Goal: Find specific page/section: Find specific page/section

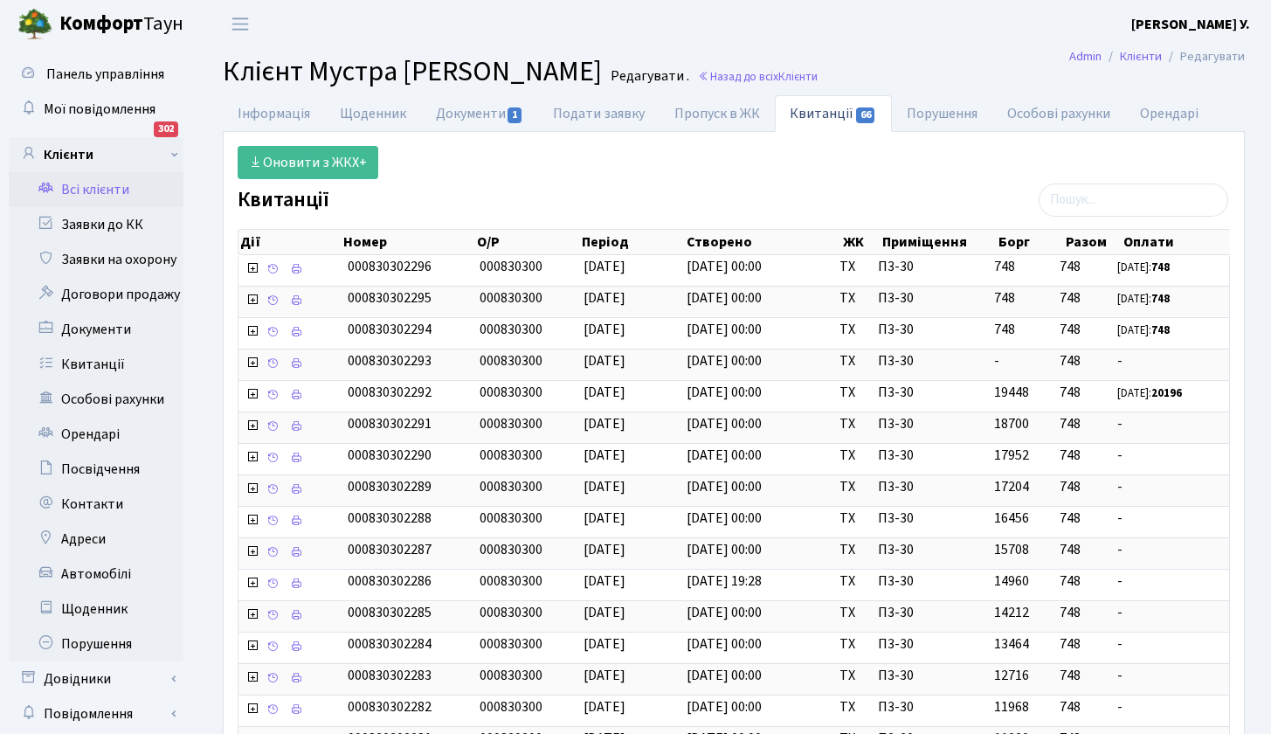
select select "25"
click at [474, 114] on link "Документи 1" at bounding box center [479, 113] width 117 height 36
select select "25"
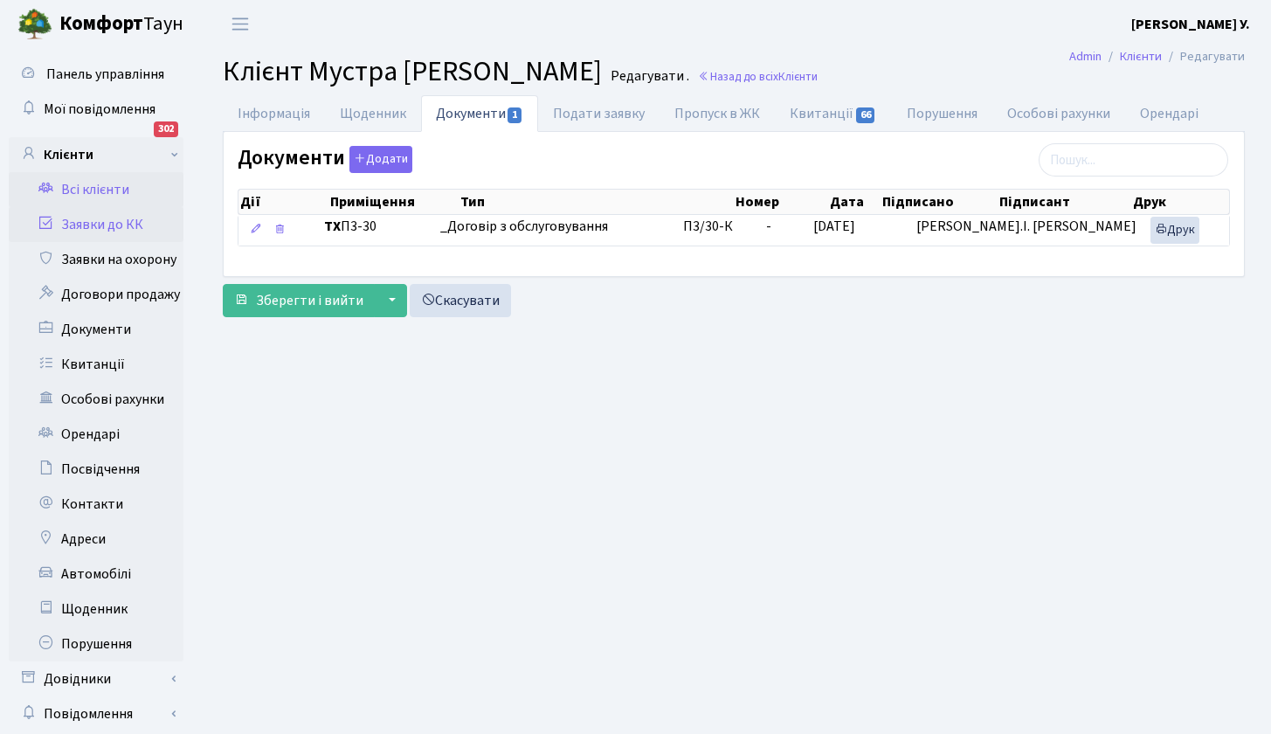
click at [120, 231] on link "Заявки до КК" at bounding box center [96, 224] width 175 height 35
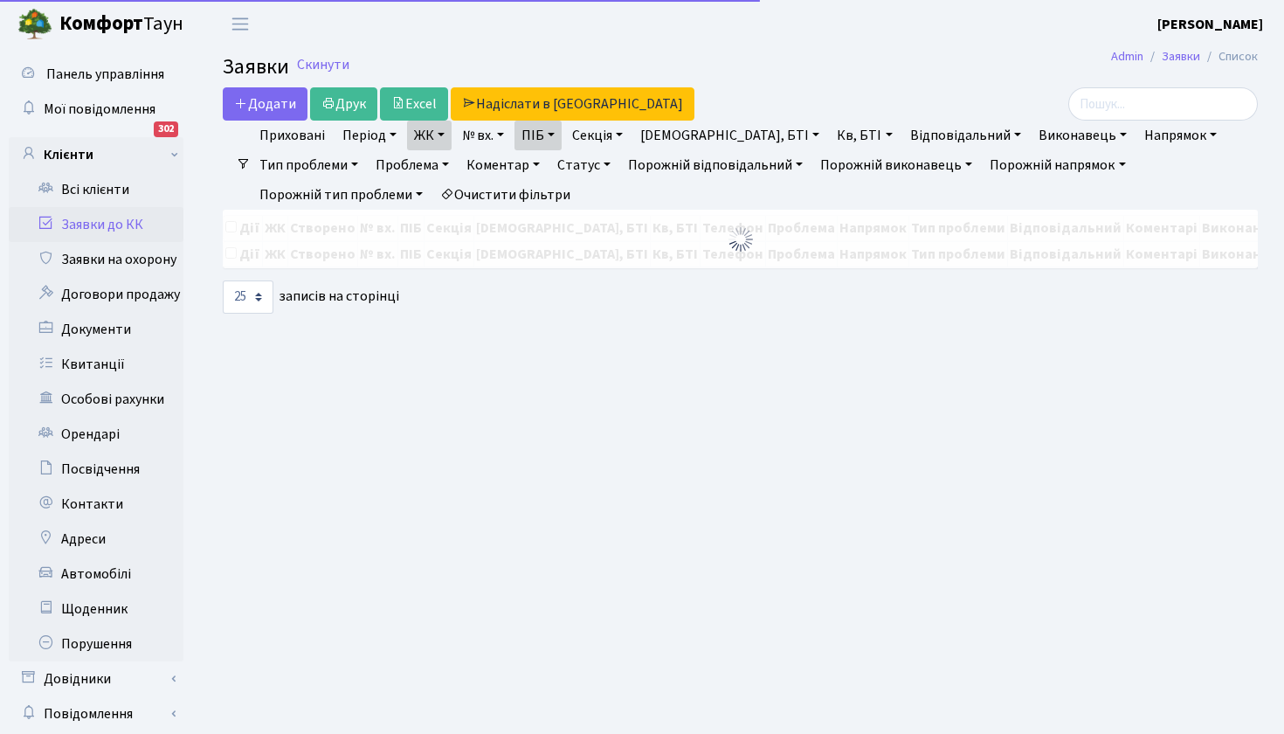
select select "25"
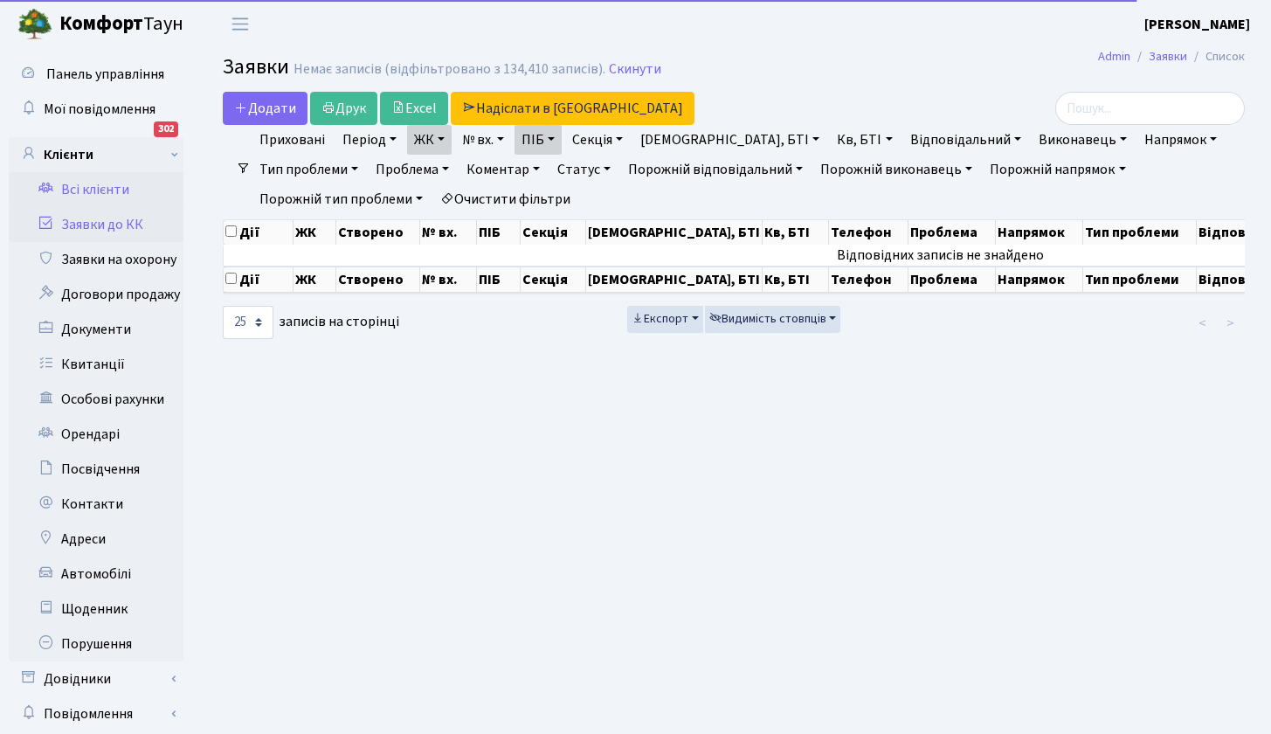
click at [107, 177] on link "Всі клієнти" at bounding box center [96, 189] width 175 height 35
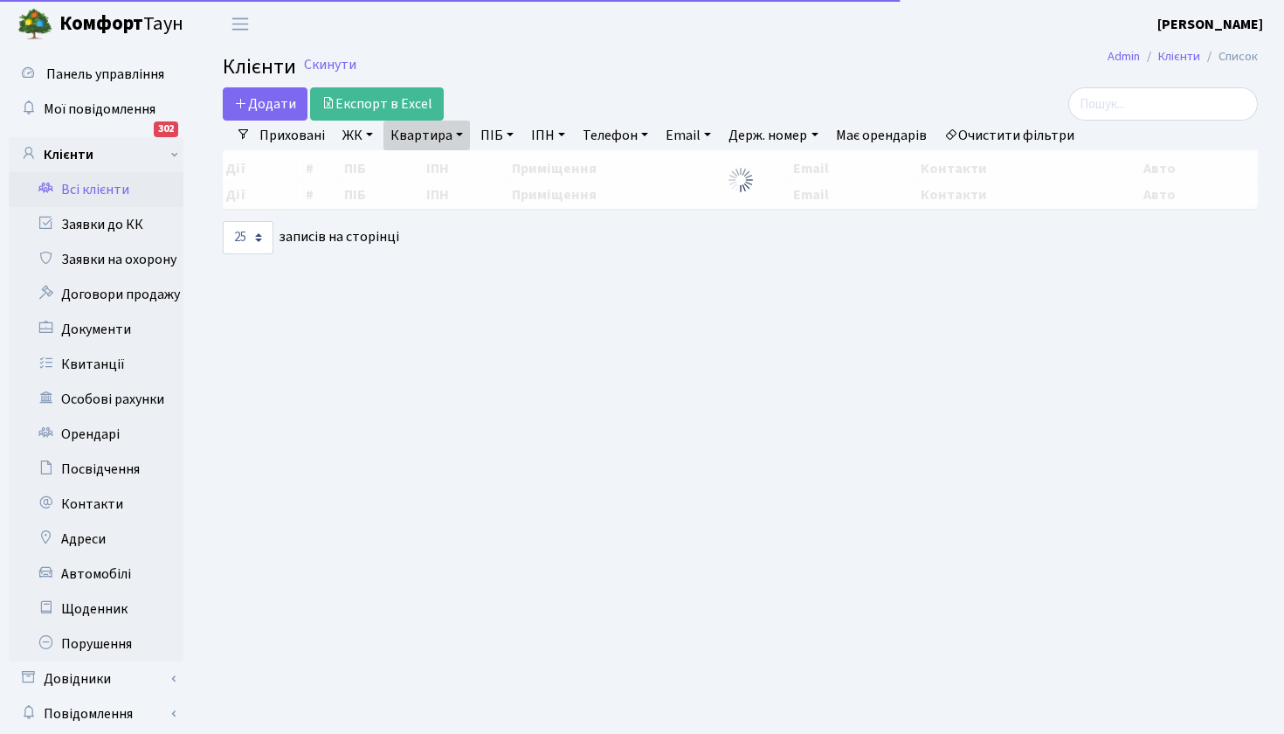
select select "25"
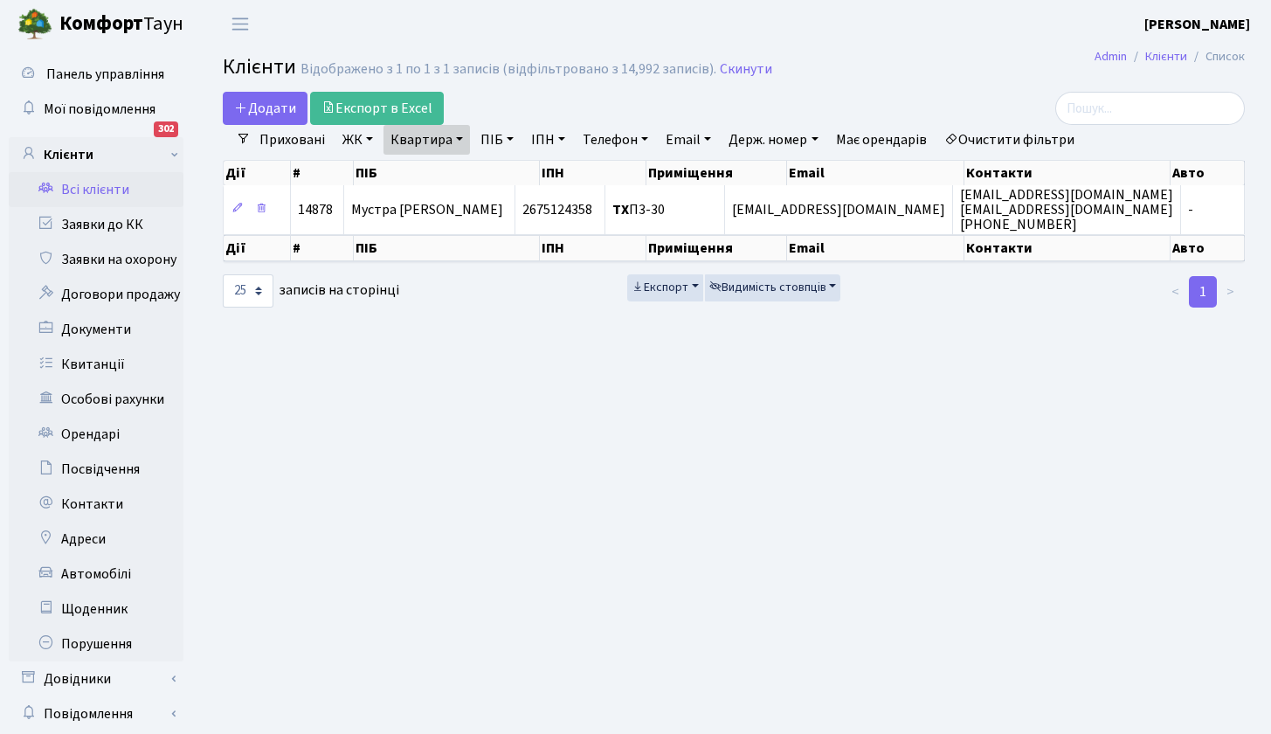
click at [447, 138] on link "Квартира" at bounding box center [427, 140] width 87 height 30
drag, startPoint x: 456, startPoint y: 170, endPoint x: 379, endPoint y: 169, distance: 76.9
click at [379, 169] on div "Додати Експорт в Excel Фільтри Приховані ЖК ТХ, вул. Ділова, 1/2 ВЛ1, Ужгородсь…" at bounding box center [734, 200] width 1049 height 217
click at [436, 139] on link "Квартира" at bounding box center [427, 140] width 87 height 30
drag, startPoint x: 426, startPoint y: 174, endPoint x: 368, endPoint y: 175, distance: 57.7
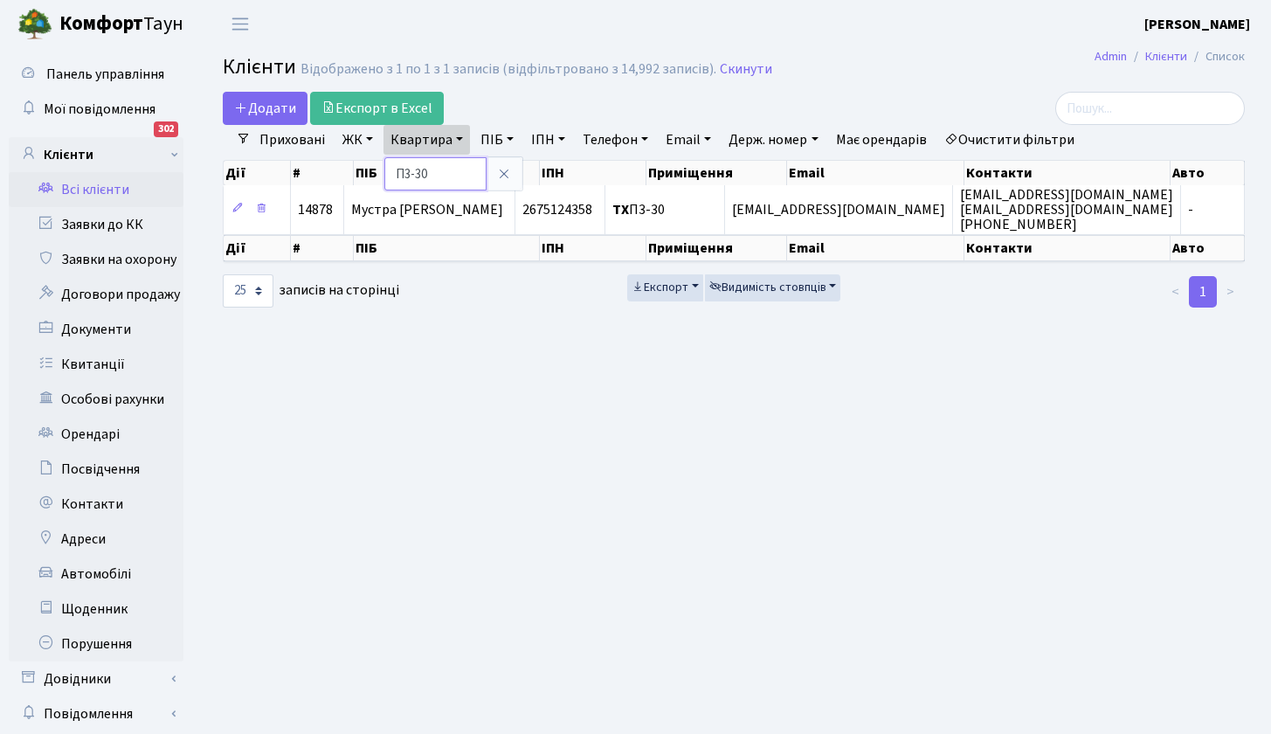
click at [367, 176] on div "Додати Експорт в Excel Фільтри Приховані ЖК ТХ, вул. Ділова, 1/2 ВЛ1, Ужгородсь…" at bounding box center [734, 200] width 1049 height 217
click at [437, 134] on link "Квартира" at bounding box center [427, 140] width 87 height 30
type input "6"
type input "96"
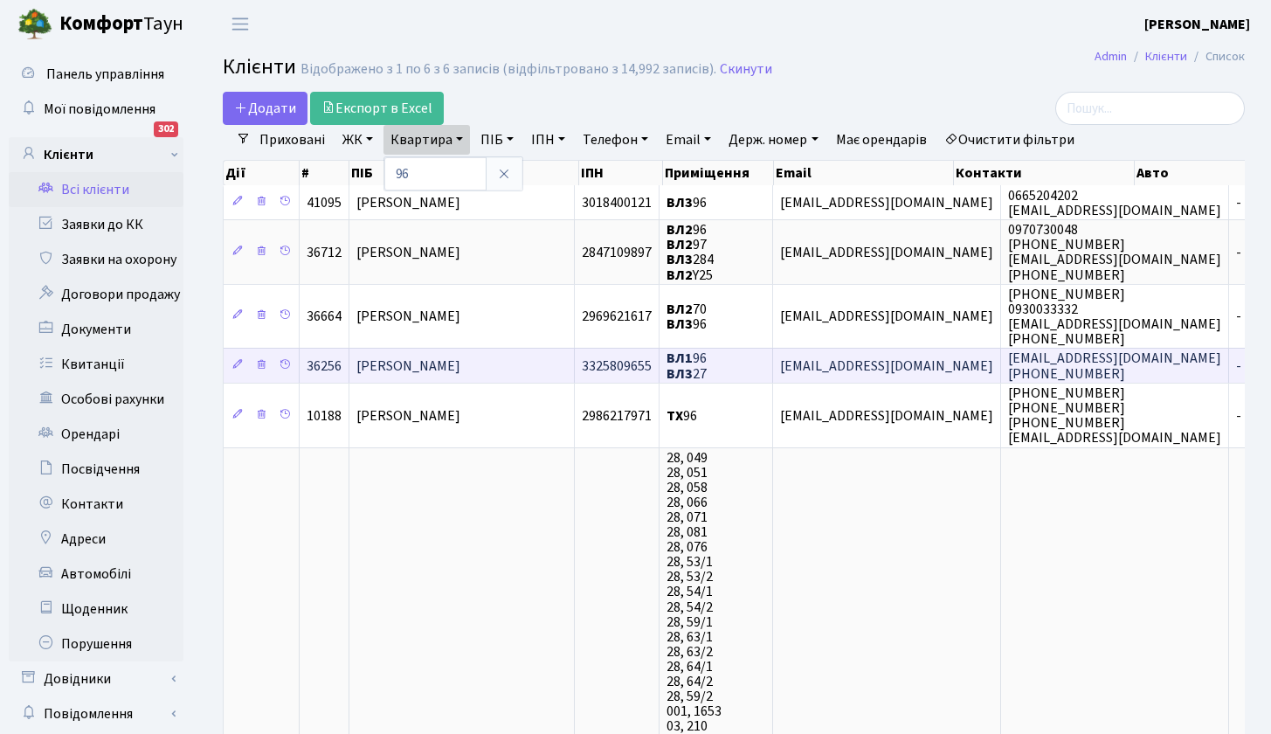
click at [460, 369] on span "Тарасюк Ярослав Олександрович" at bounding box center [409, 366] width 104 height 19
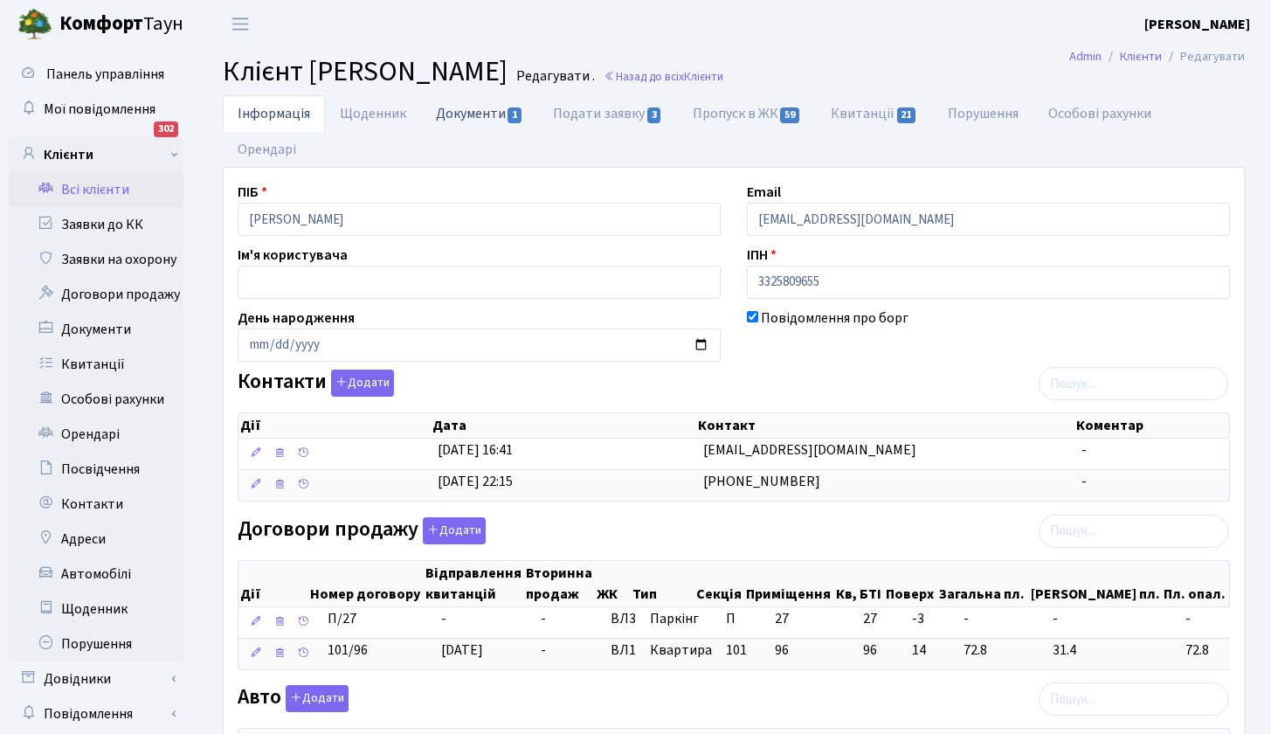
click at [474, 114] on link "Документи 1" at bounding box center [479, 113] width 117 height 36
select select "25"
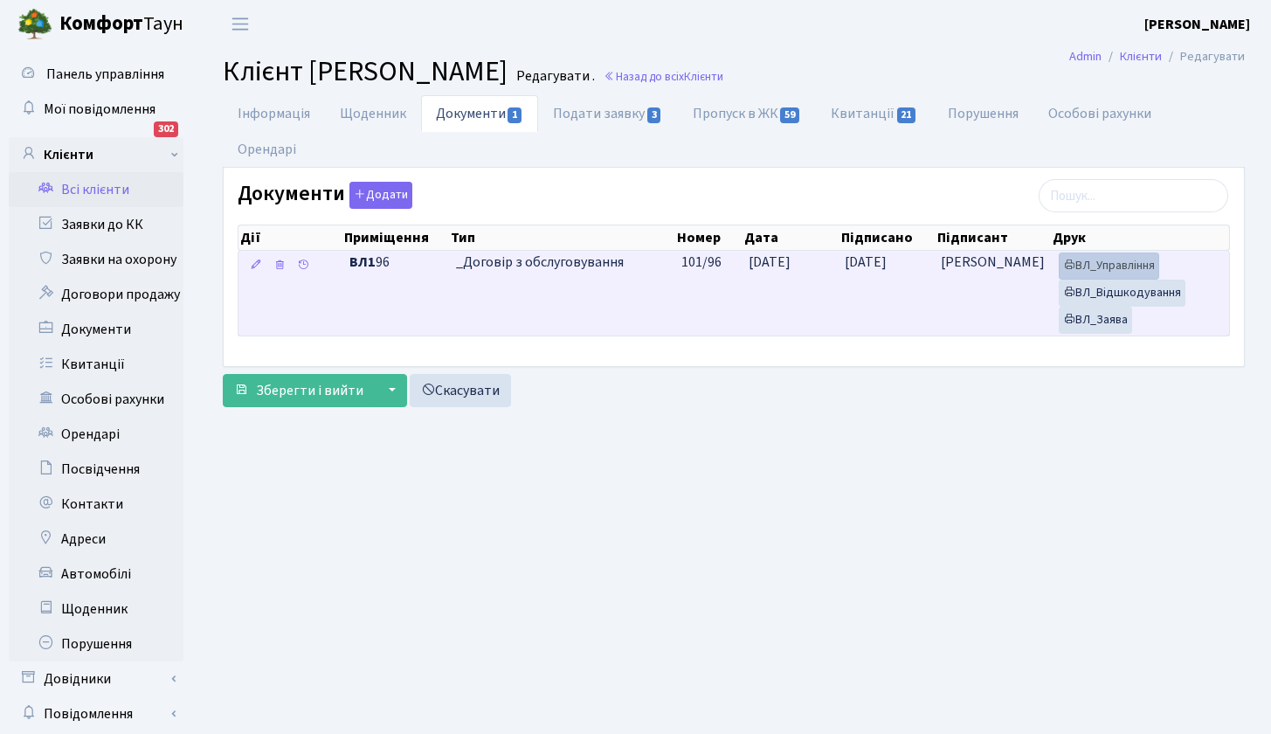
click at [1123, 264] on link "ВЛ_Управління" at bounding box center [1109, 266] width 100 height 27
click at [1103, 265] on link "ВЛ_Управління" at bounding box center [1109, 266] width 100 height 27
